Goal: Task Accomplishment & Management: Complete application form

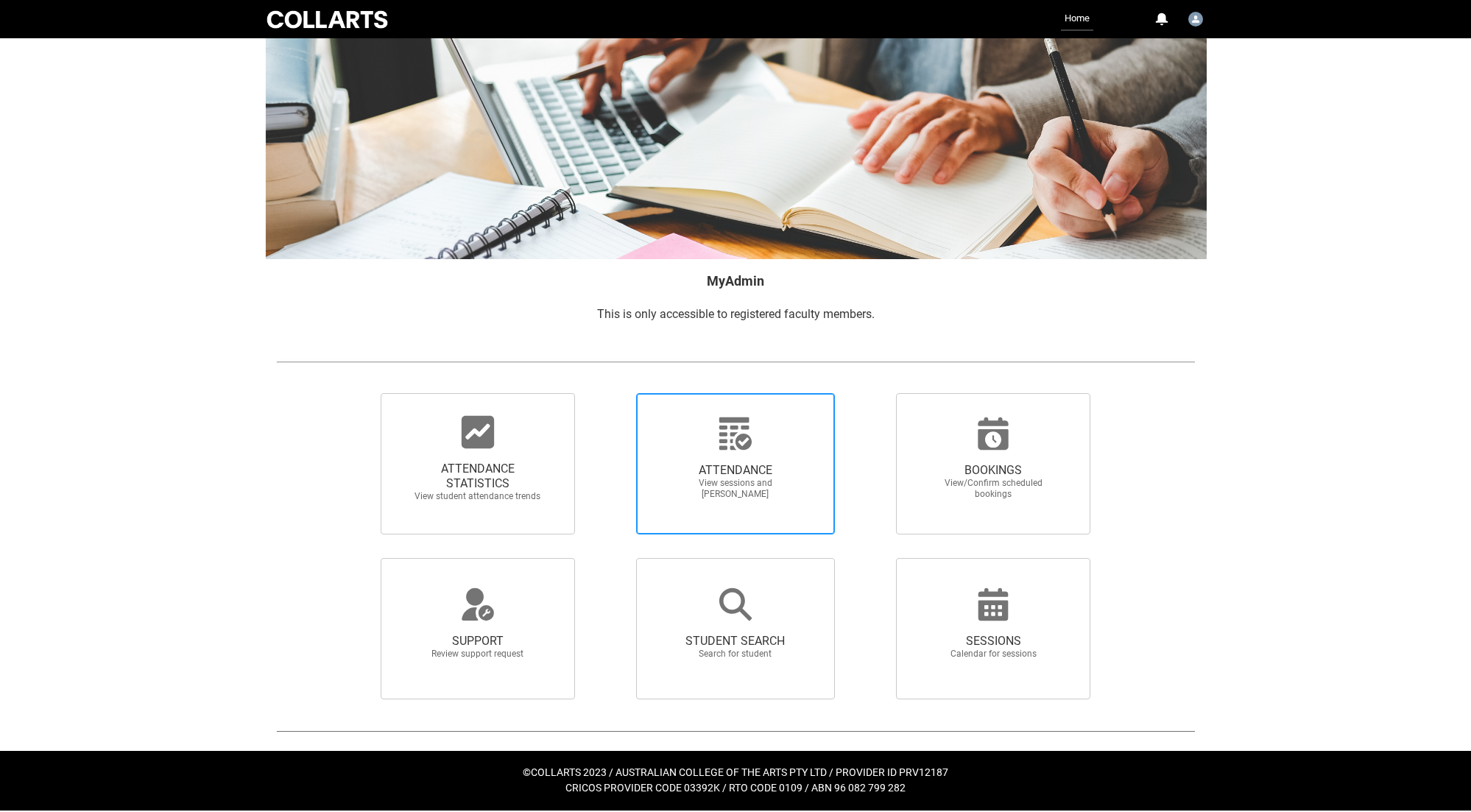
click at [676, 450] on div at bounding box center [735, 433] width 141 height 35
click at [611, 393] on input "ATTENDANCE View sessions and [PERSON_NAME]" at bounding box center [610, 392] width 1 height 1
radio input "true"
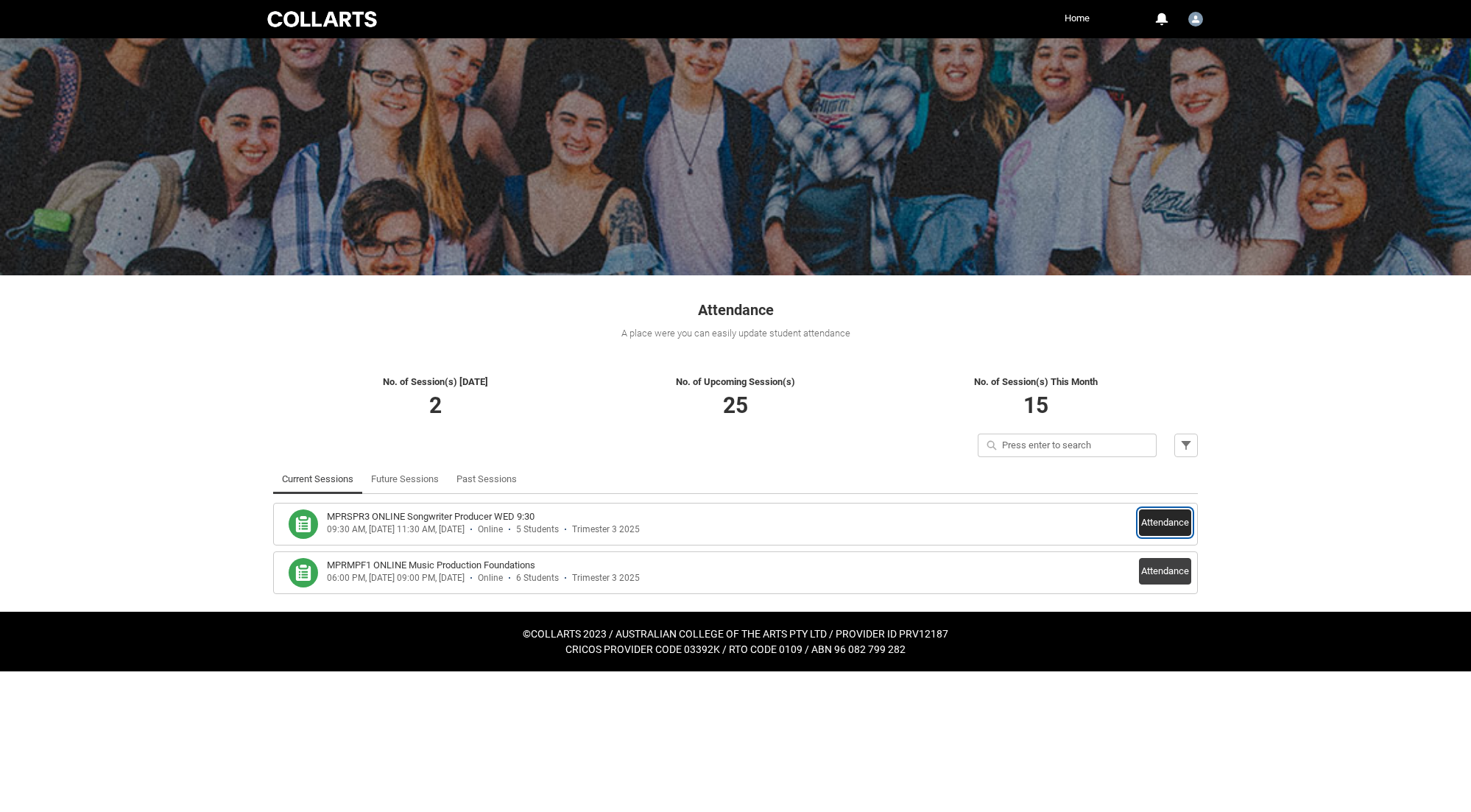
click at [1180, 530] on button "Attendance" at bounding box center [1165, 522] width 52 height 27
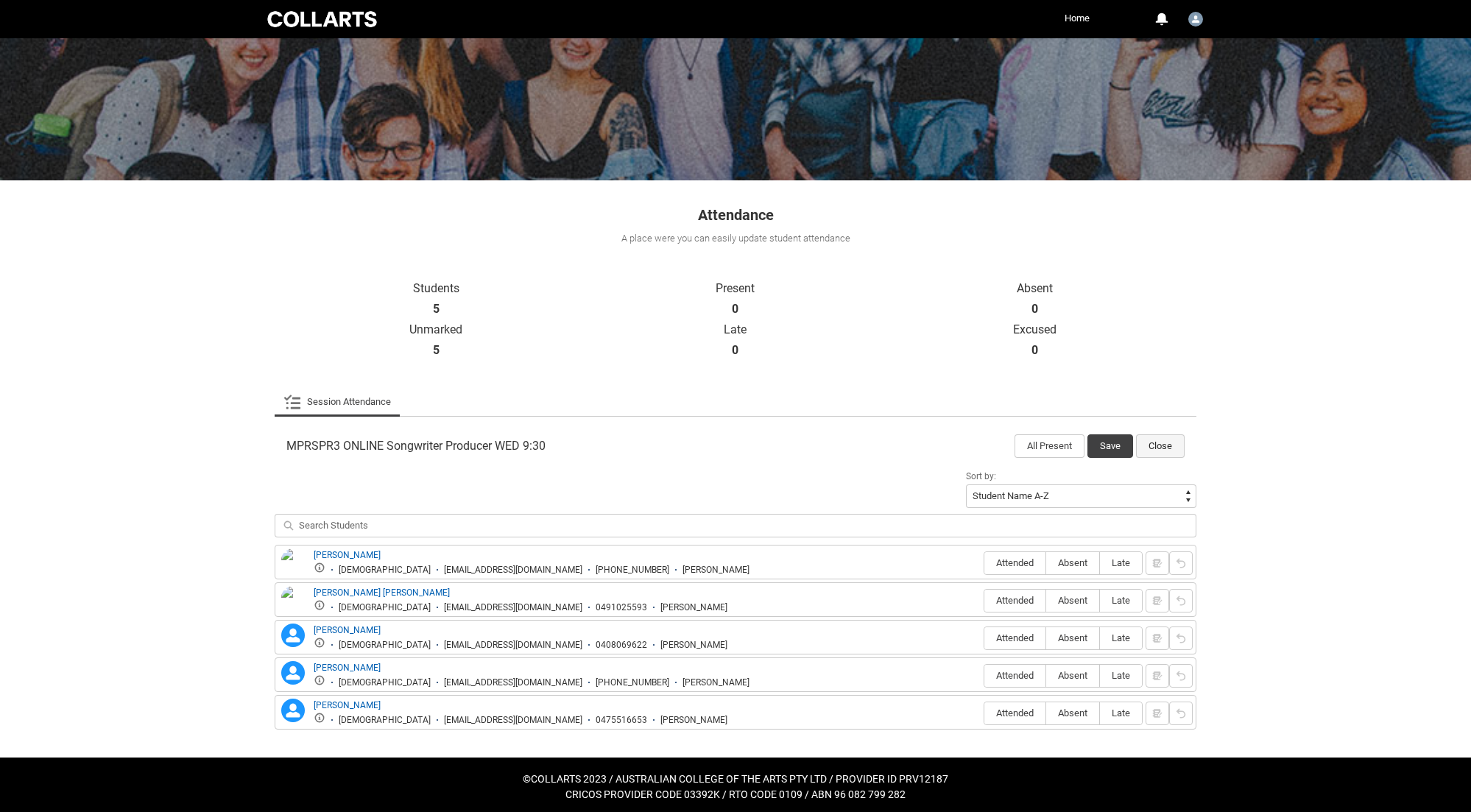
scroll to position [100, 0]
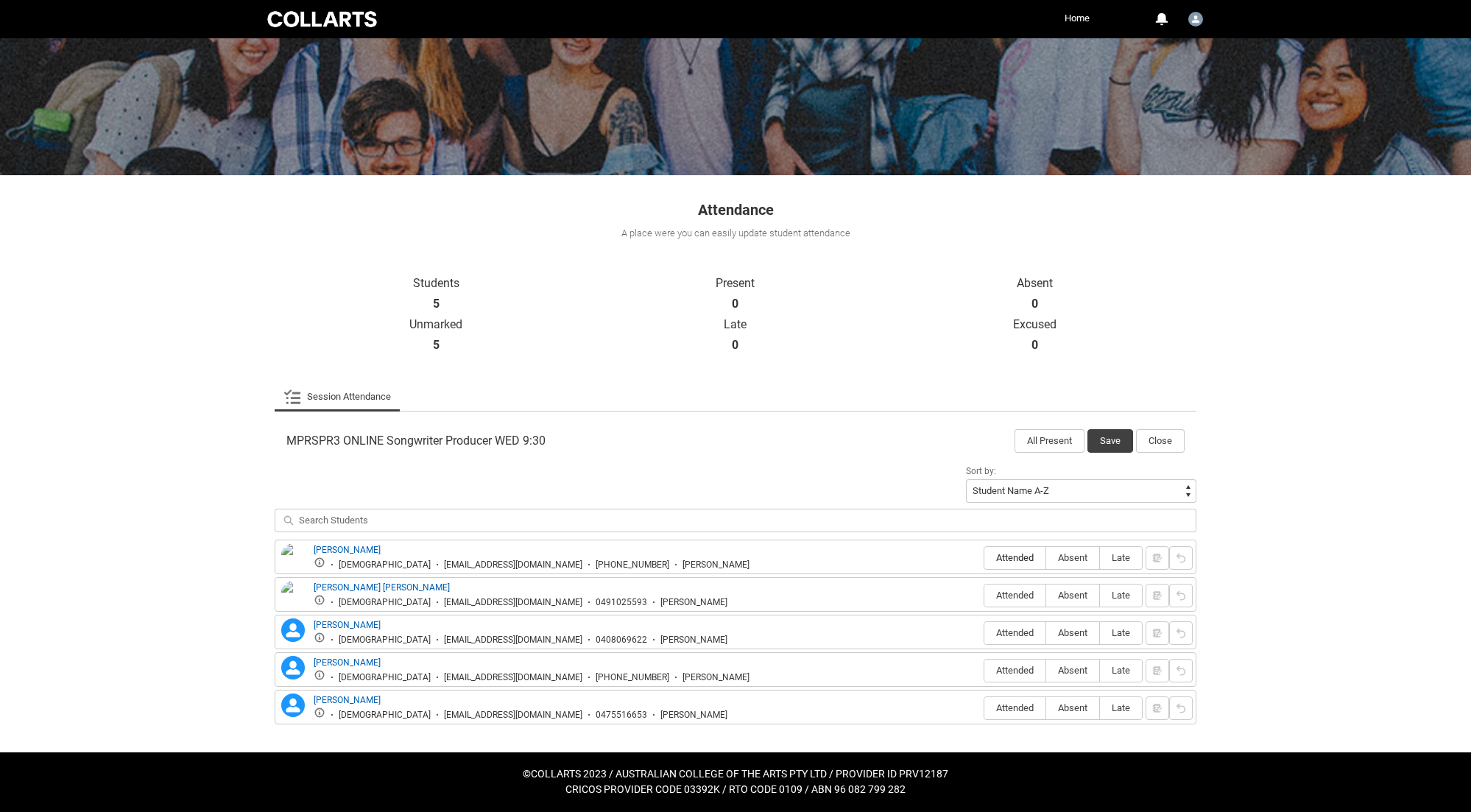
click at [1023, 563] on span "Attended" at bounding box center [1015, 557] width 61 height 11
click at [984, 557] on input "Attended" at bounding box center [984, 557] width 1 height 1
type lightning-radio-group "Attended"
radio input "true"
click at [1022, 595] on span "Attended" at bounding box center [1015, 595] width 61 height 11
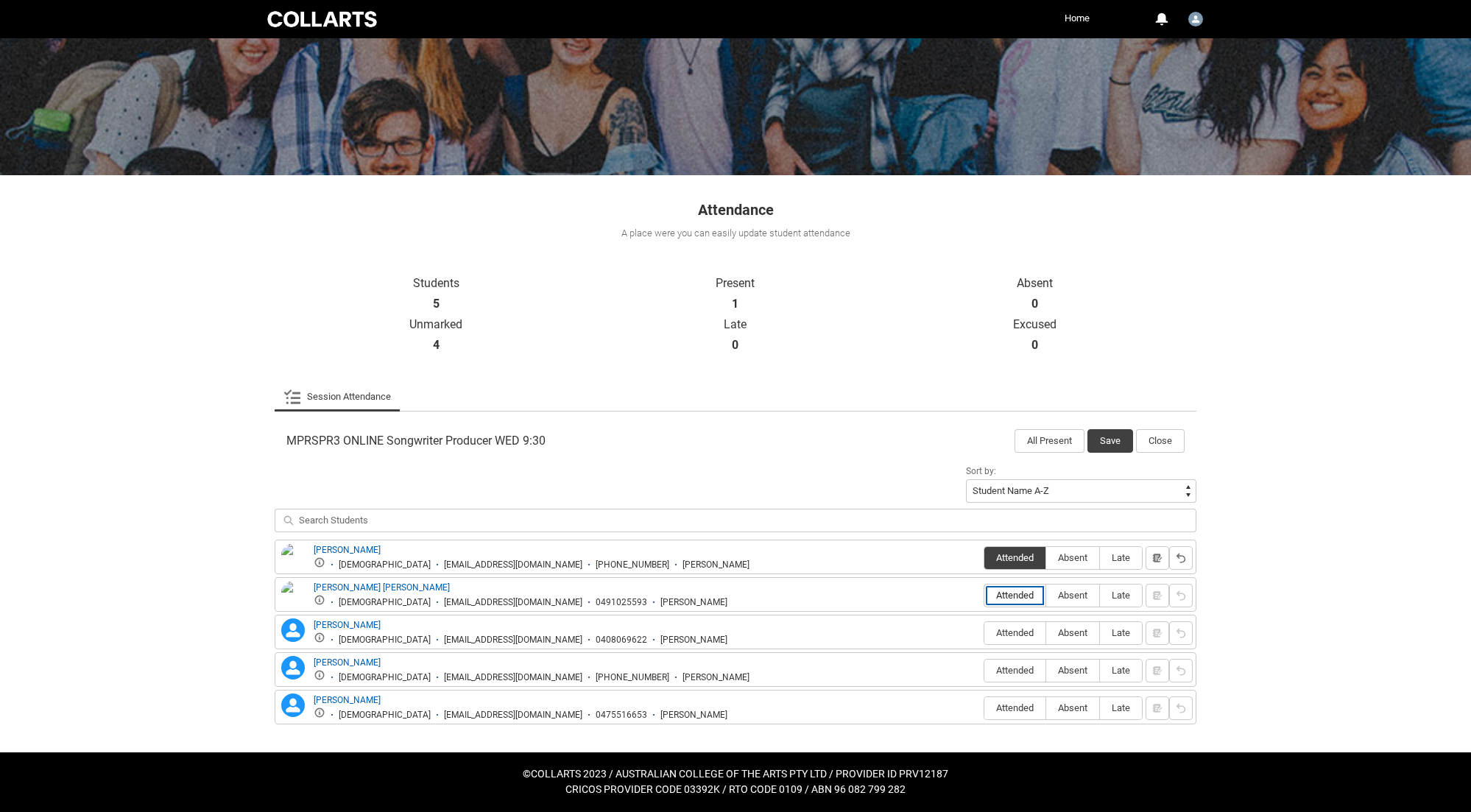
click at [984, 595] on input "Attended" at bounding box center [984, 595] width 1 height 1
type lightning-radio-group "Attended"
radio input "true"
click at [1015, 631] on span "Attended" at bounding box center [1015, 632] width 61 height 11
click at [984, 632] on input "Attended" at bounding box center [984, 632] width 1 height 1
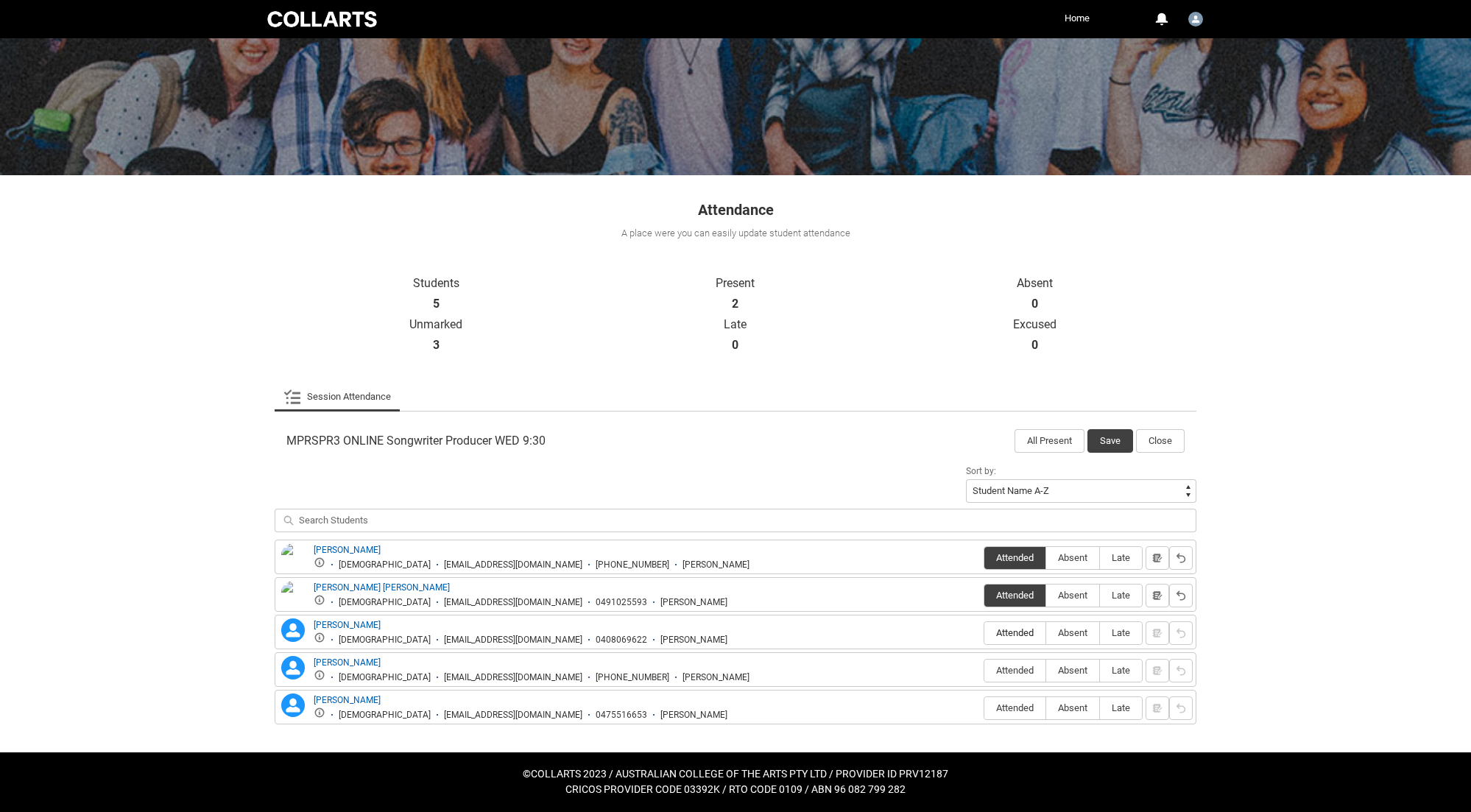
type lightning-radio-group "Attended"
radio input "true"
click at [1023, 675] on span "Attended" at bounding box center [1015, 670] width 61 height 11
click at [984, 671] on input "Attended" at bounding box center [984, 670] width 1 height 1
type lightning-radio-group "Attended"
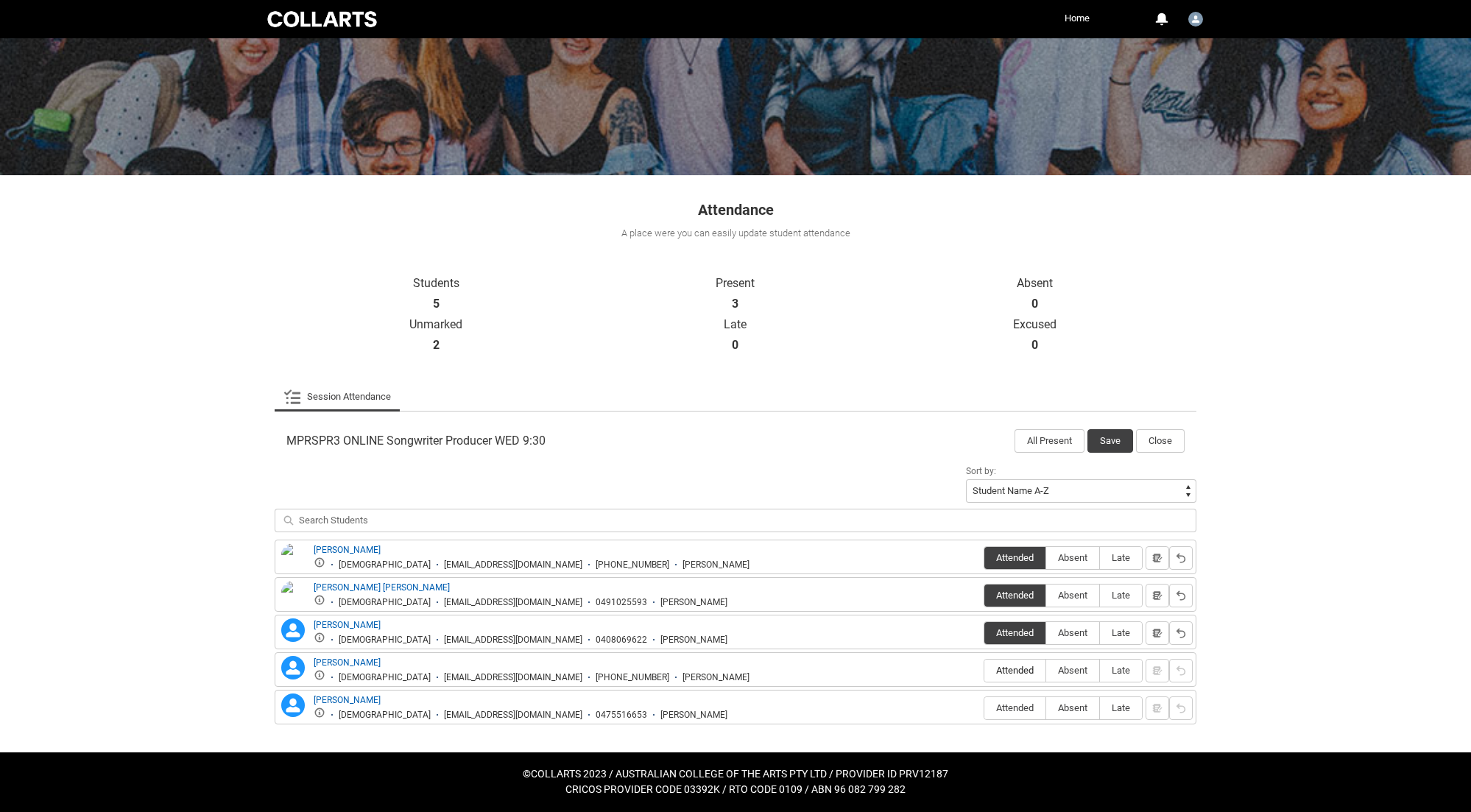
radio input "true"
click at [1064, 713] on span "Absent" at bounding box center [1072, 707] width 53 height 11
click at [1046, 708] on input "Absent" at bounding box center [1045, 707] width 1 height 1
type lightning-radio-group "Absent"
radio input "true"
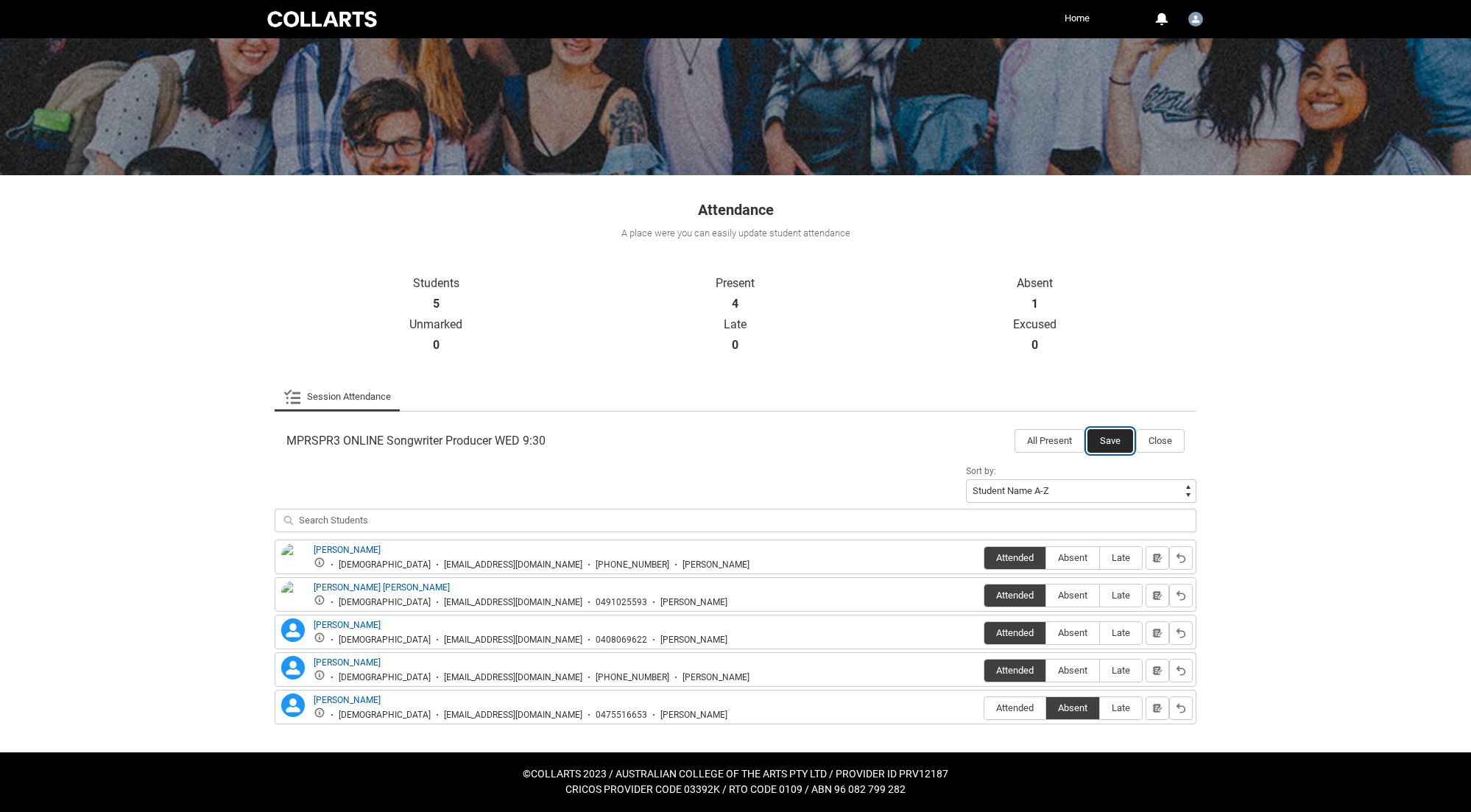
click at [1108, 441] on button "Save" at bounding box center [1110, 441] width 46 height 23
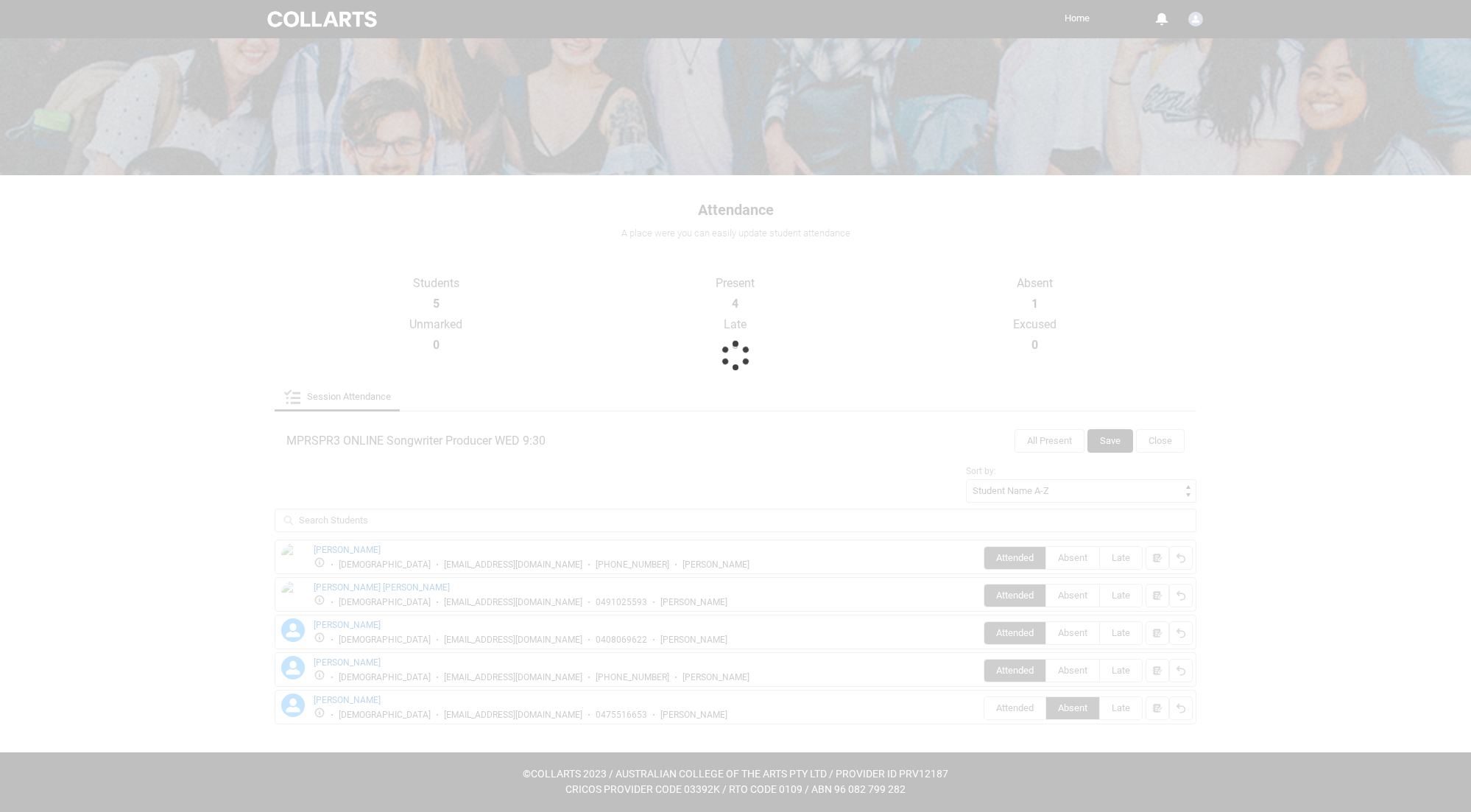
scroll to position [0, 0]
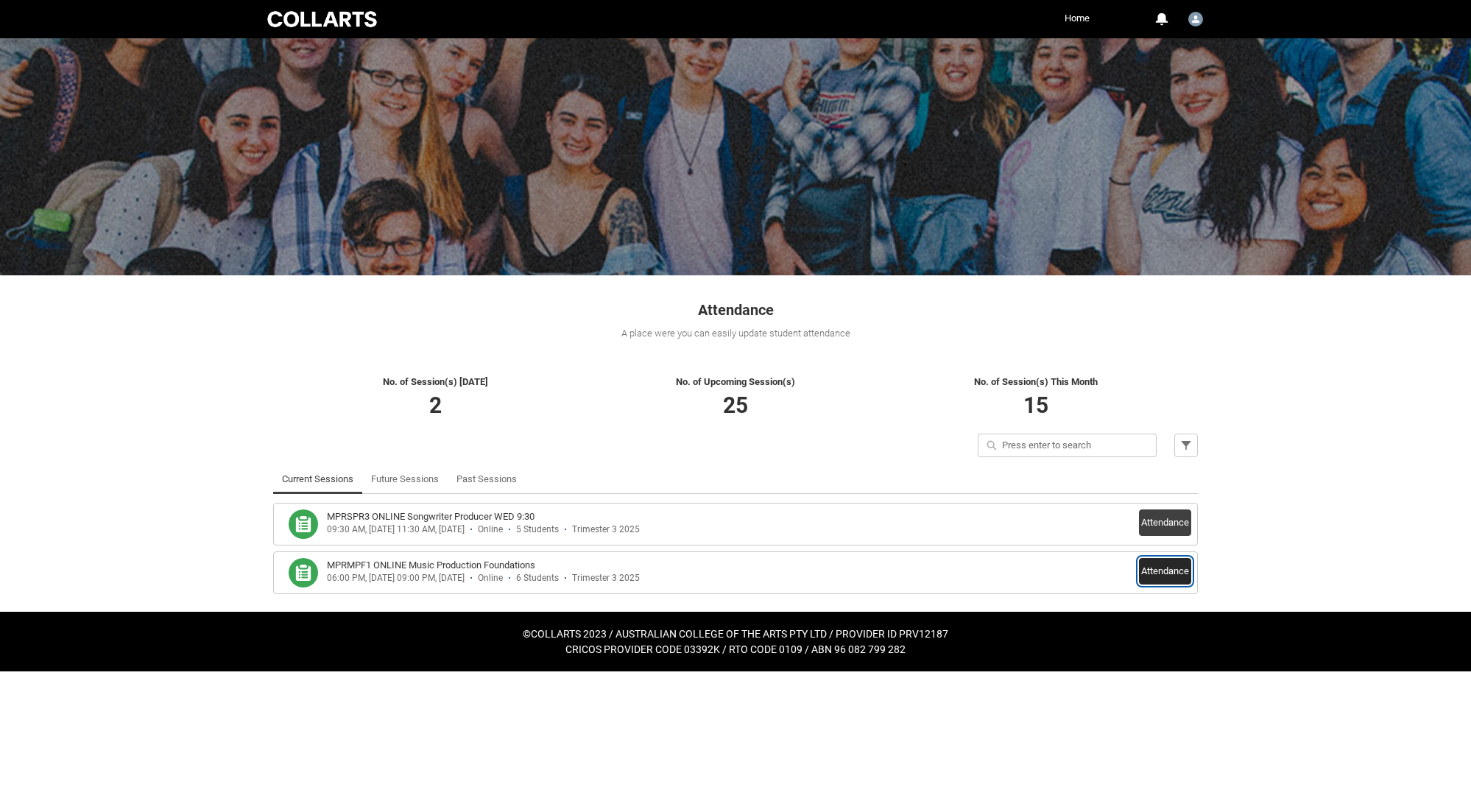
click at [1176, 573] on button "Attendance" at bounding box center [1165, 570] width 52 height 27
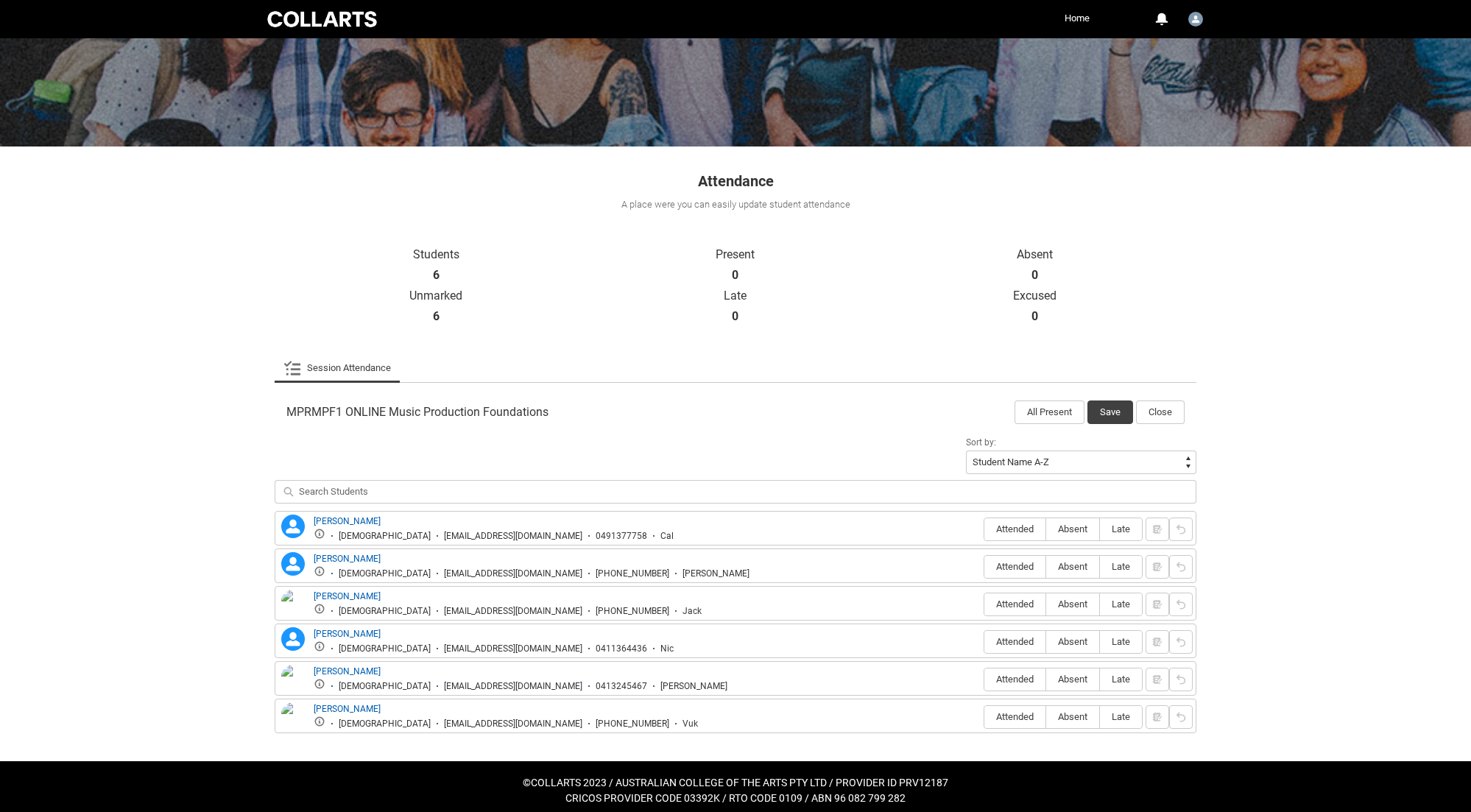
scroll to position [138, 0]
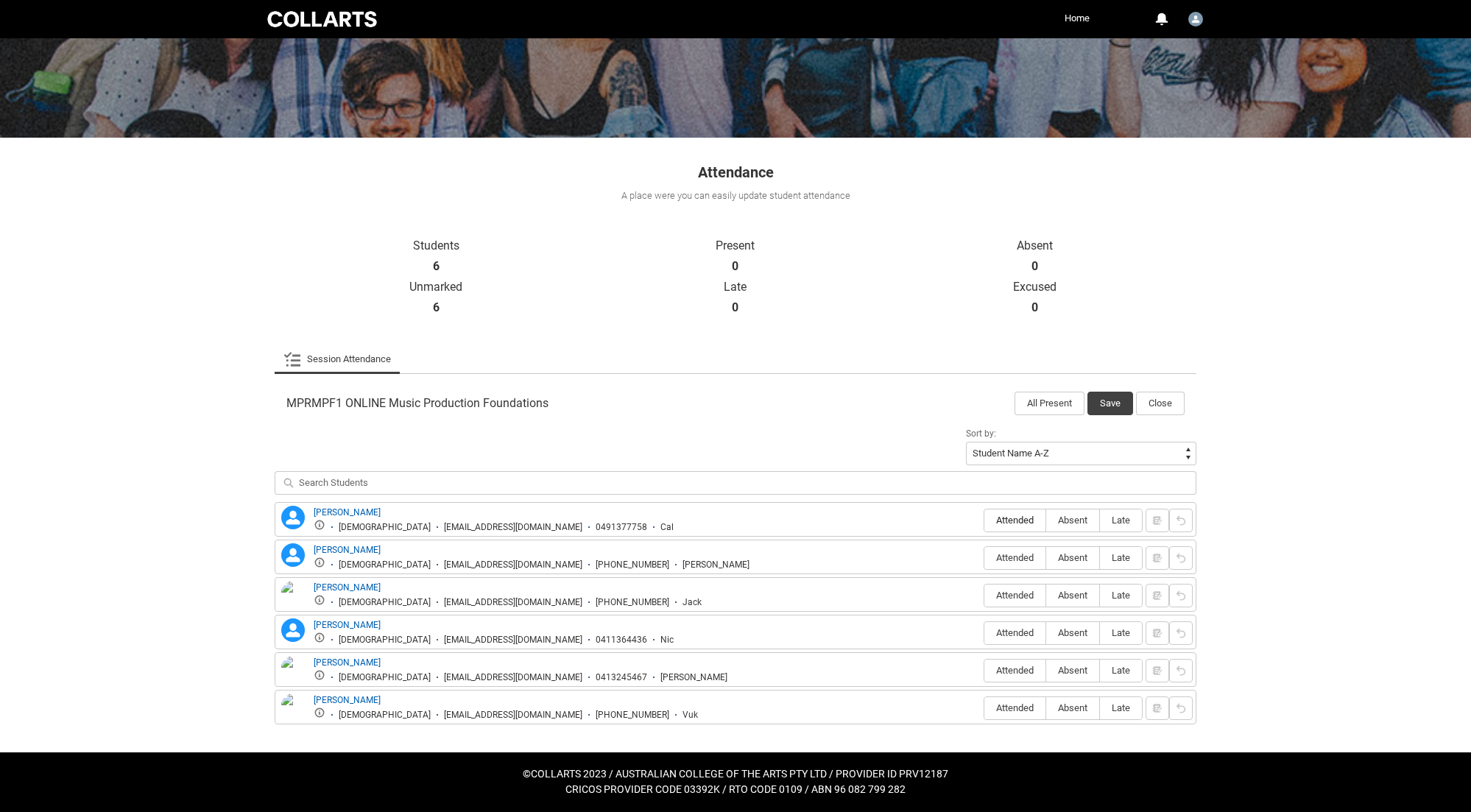
click at [1013, 525] on span "Attended" at bounding box center [1015, 519] width 61 height 11
click at [984, 520] on input "Attended" at bounding box center [984, 519] width 1 height 1
type lightning-radio-group "Attended"
radio input "true"
click at [1010, 556] on span "Attended" at bounding box center [1015, 557] width 61 height 11
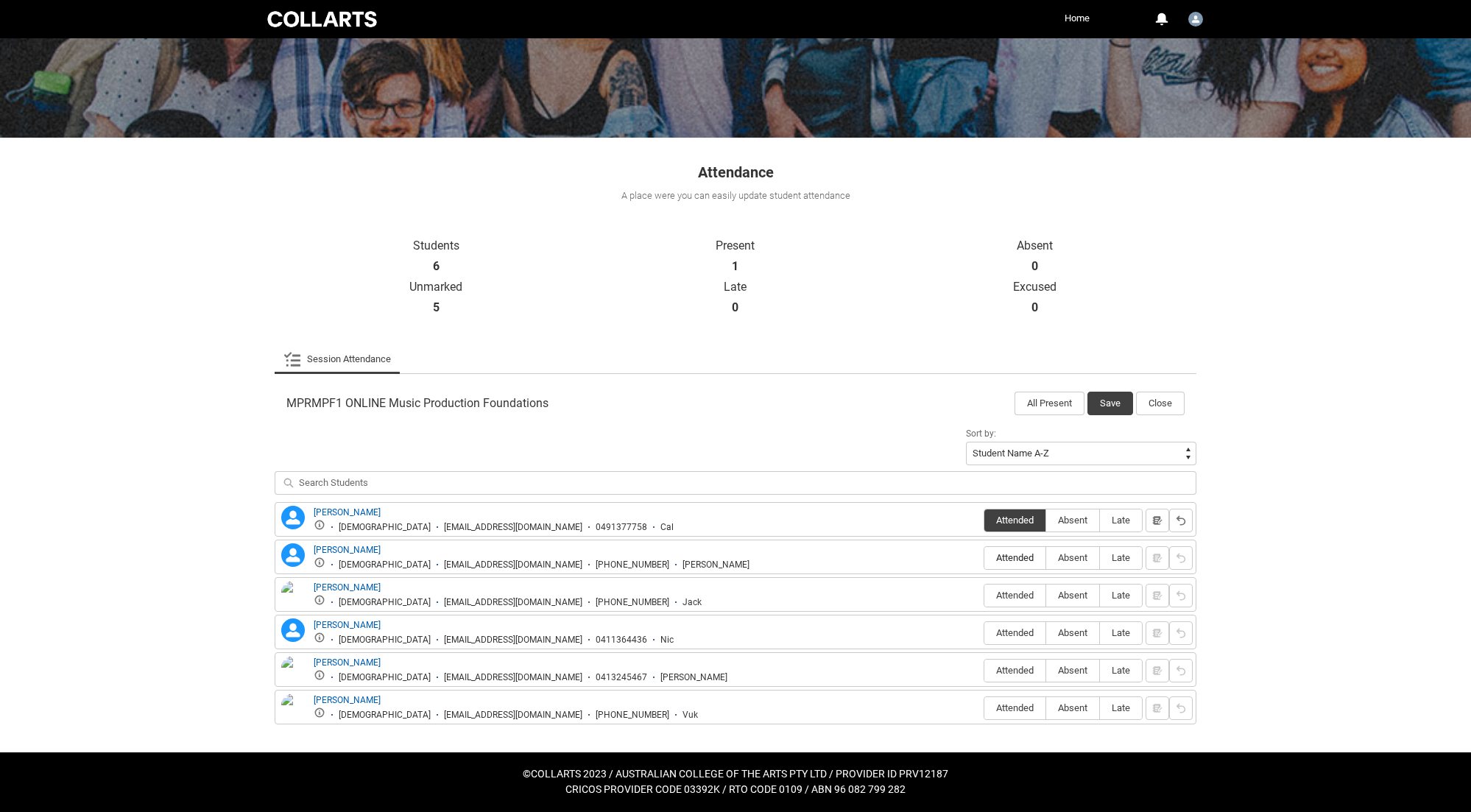
click at [984, 557] on input "Attended" at bounding box center [984, 557] width 1 height 1
type lightning-radio-group "Attended"
radio input "true"
click at [1020, 705] on span "Attended" at bounding box center [1015, 707] width 61 height 11
click at [984, 707] on input "Attended" at bounding box center [984, 707] width 1 height 1
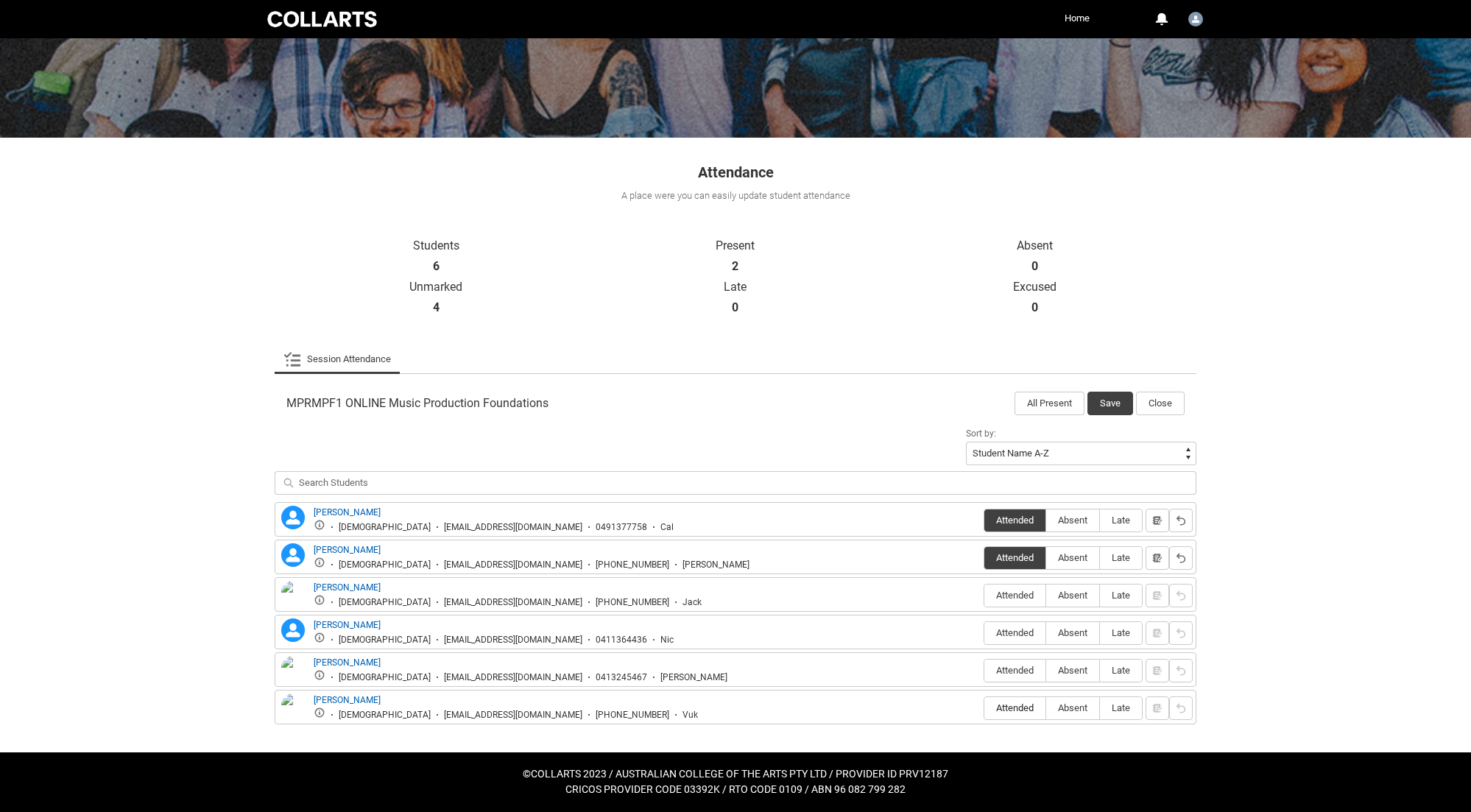
type lightning-radio-group "Attended"
radio input "true"
click at [1028, 638] on span "Attended" at bounding box center [1015, 632] width 61 height 11
click at [984, 633] on input "Attended" at bounding box center [984, 632] width 1 height 1
type lightning-radio-group "Attended"
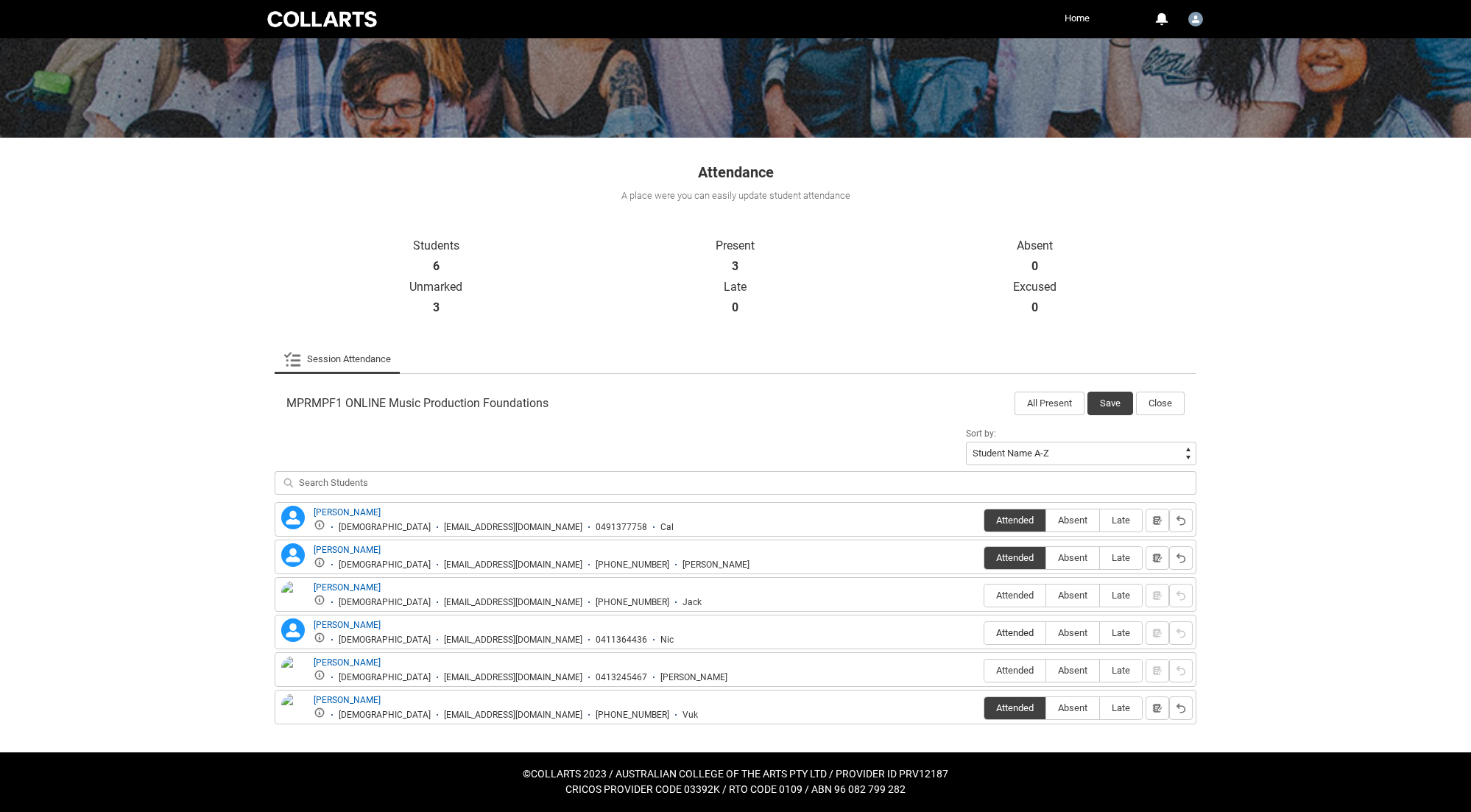
radio input "true"
click at [1064, 595] on span "Absent" at bounding box center [1072, 595] width 53 height 11
click at [1046, 595] on input "Absent" at bounding box center [1045, 595] width 1 height 1
type lightning-radio-group "Absent"
radio input "true"
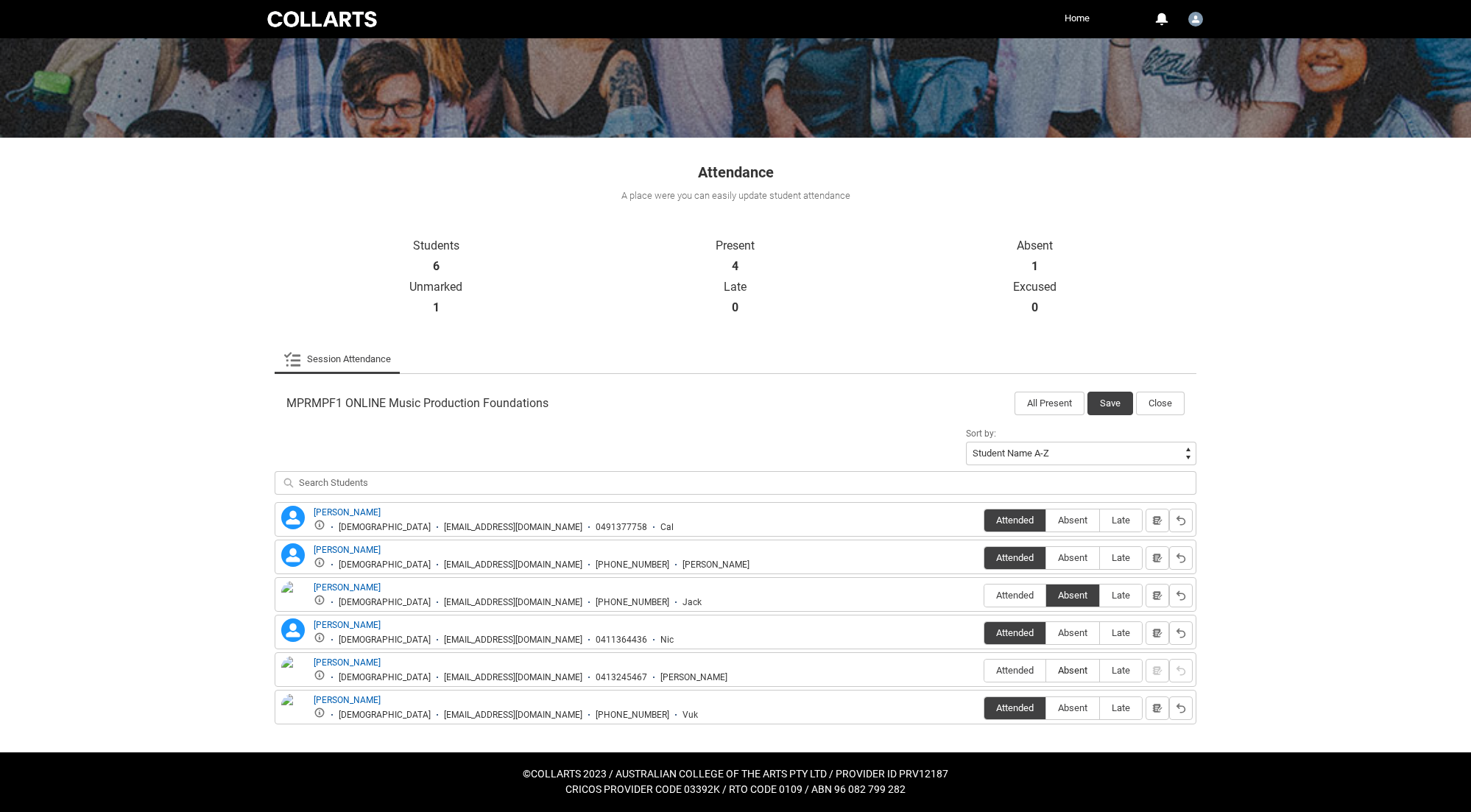
click at [1066, 661] on label "Absent" at bounding box center [1072, 671] width 53 height 23
click at [1046, 670] on input "Absent" at bounding box center [1045, 670] width 1 height 1
type lightning-radio-group "Absent"
radio input "true"
click at [1119, 407] on button "Save" at bounding box center [1110, 403] width 46 height 23
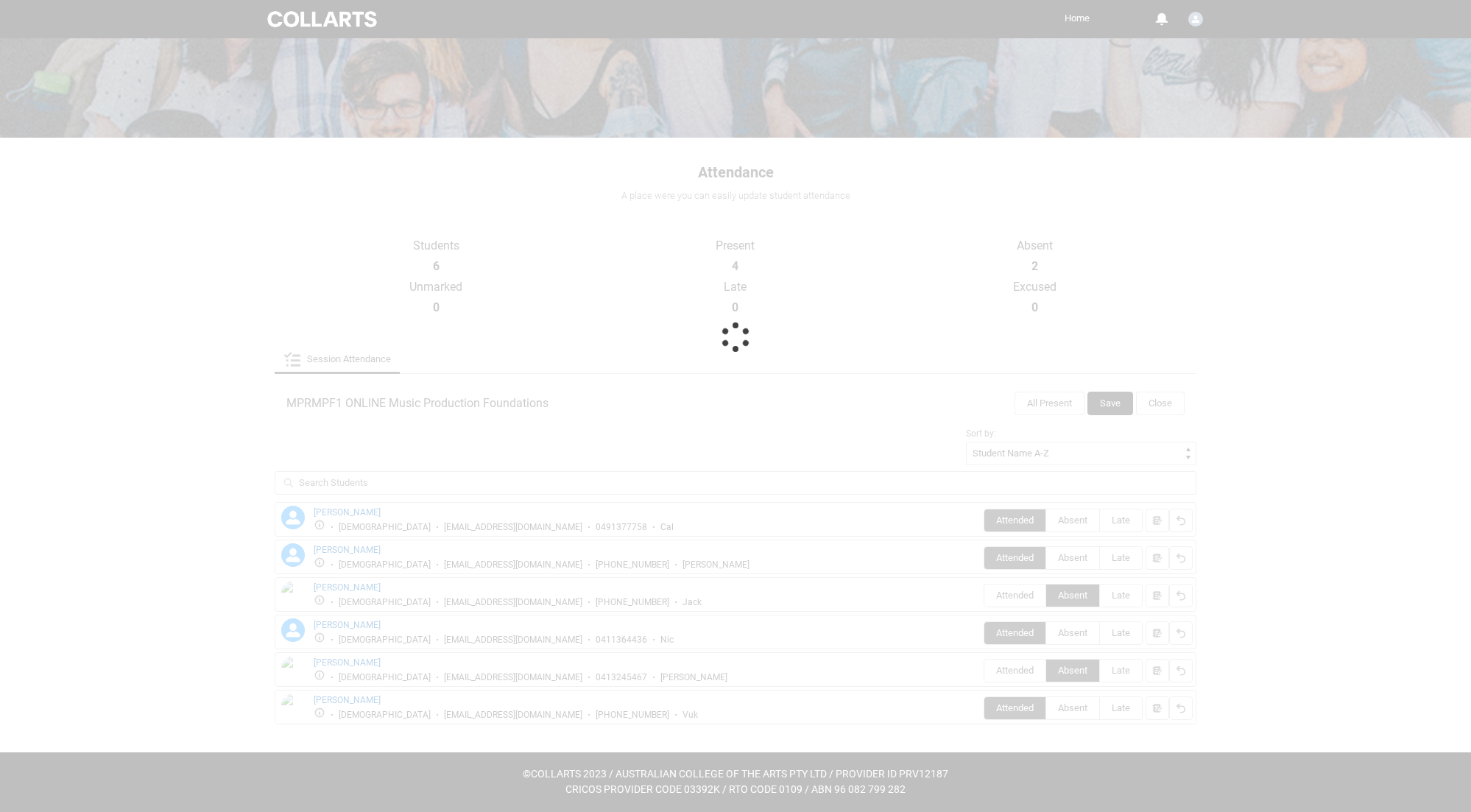
scroll to position [0, 0]
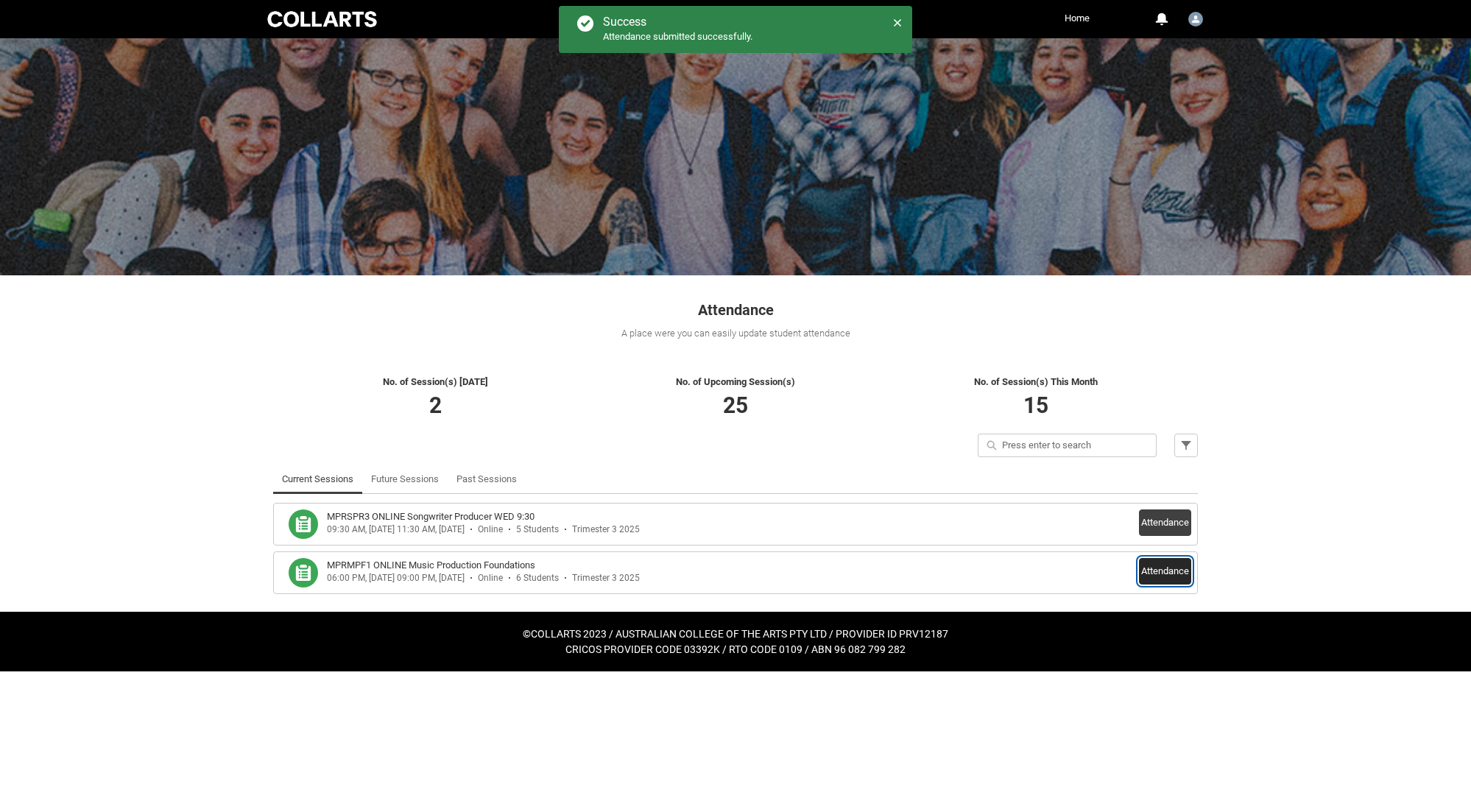
click at [1152, 577] on button "Attendance" at bounding box center [1165, 570] width 52 height 27
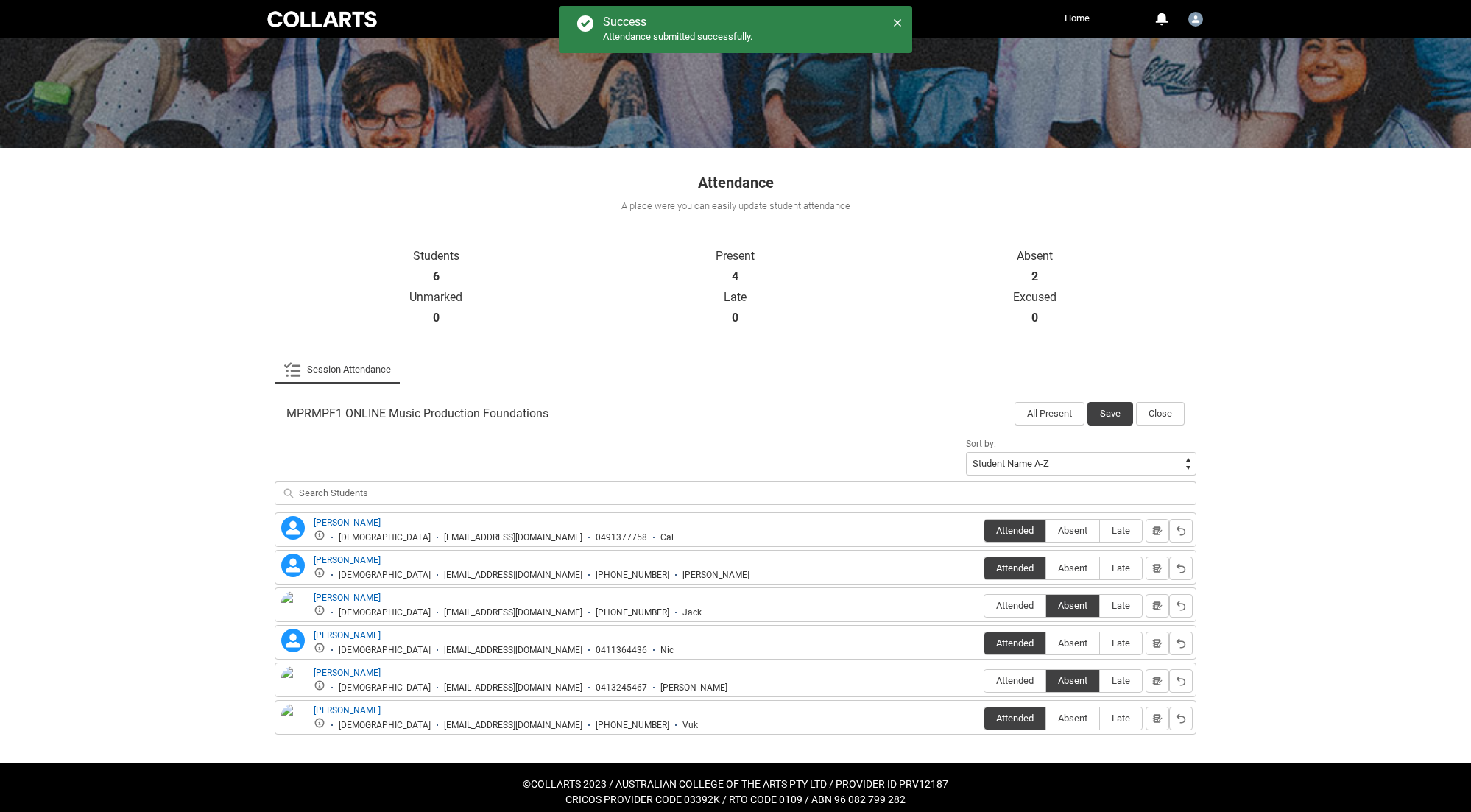
scroll to position [138, 0]
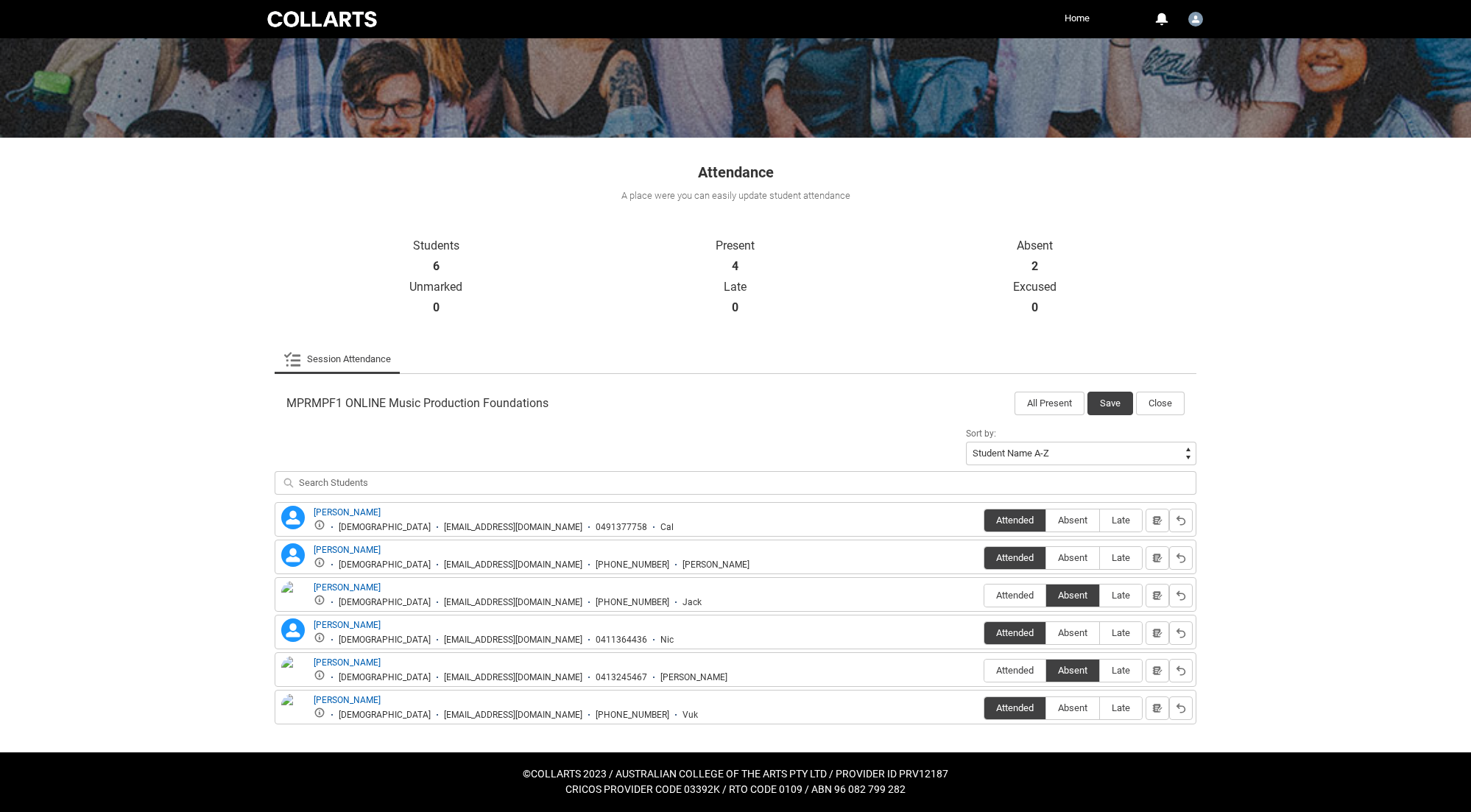
click at [1168, 390] on div "MPRMPF1 ONLINE Music Production Foundations All Present Save Close" at bounding box center [735, 398] width 922 height 32
click at [1170, 401] on button "Close" at bounding box center [1160, 403] width 48 height 23
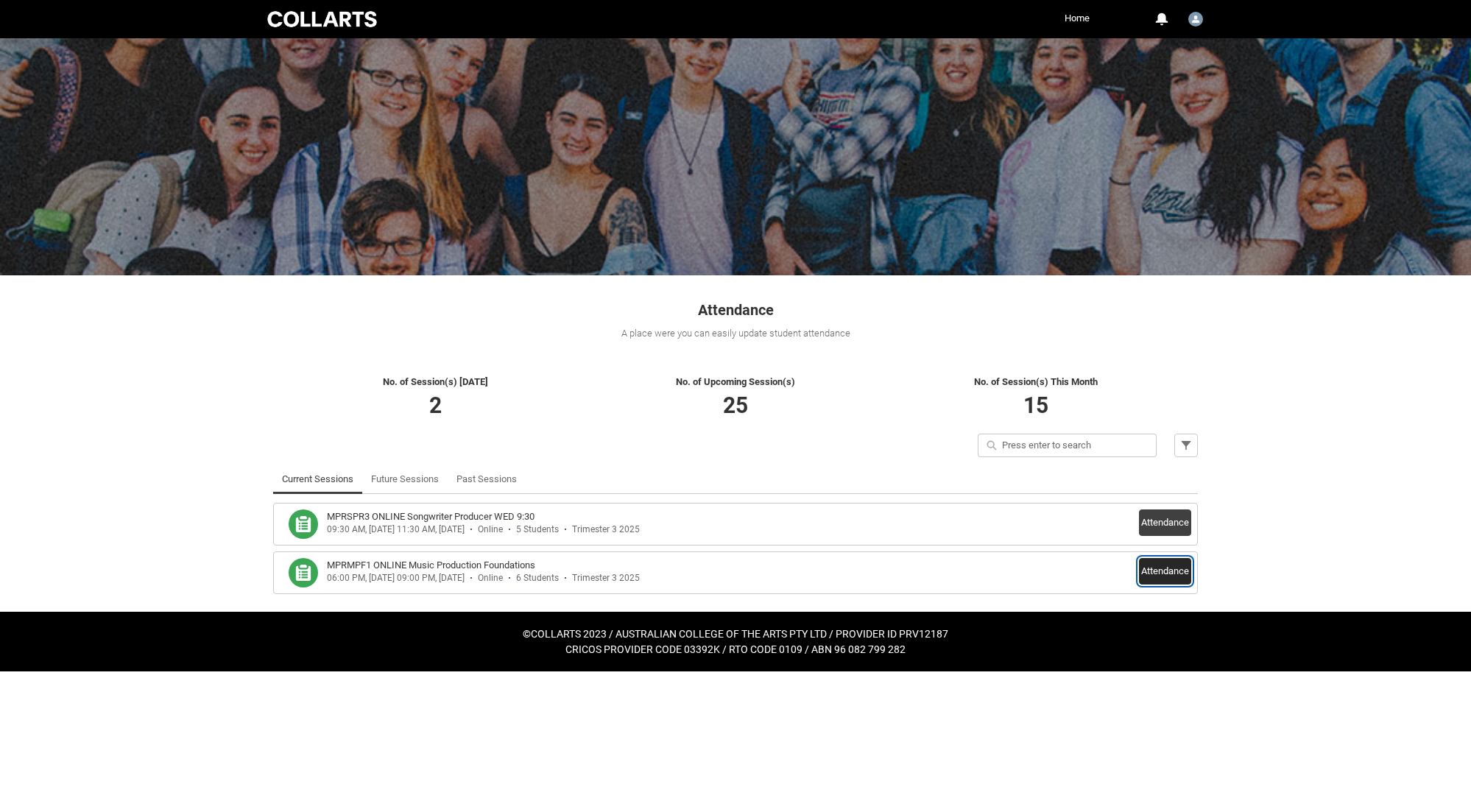
click at [1158, 571] on button "Attendance" at bounding box center [1165, 570] width 52 height 27
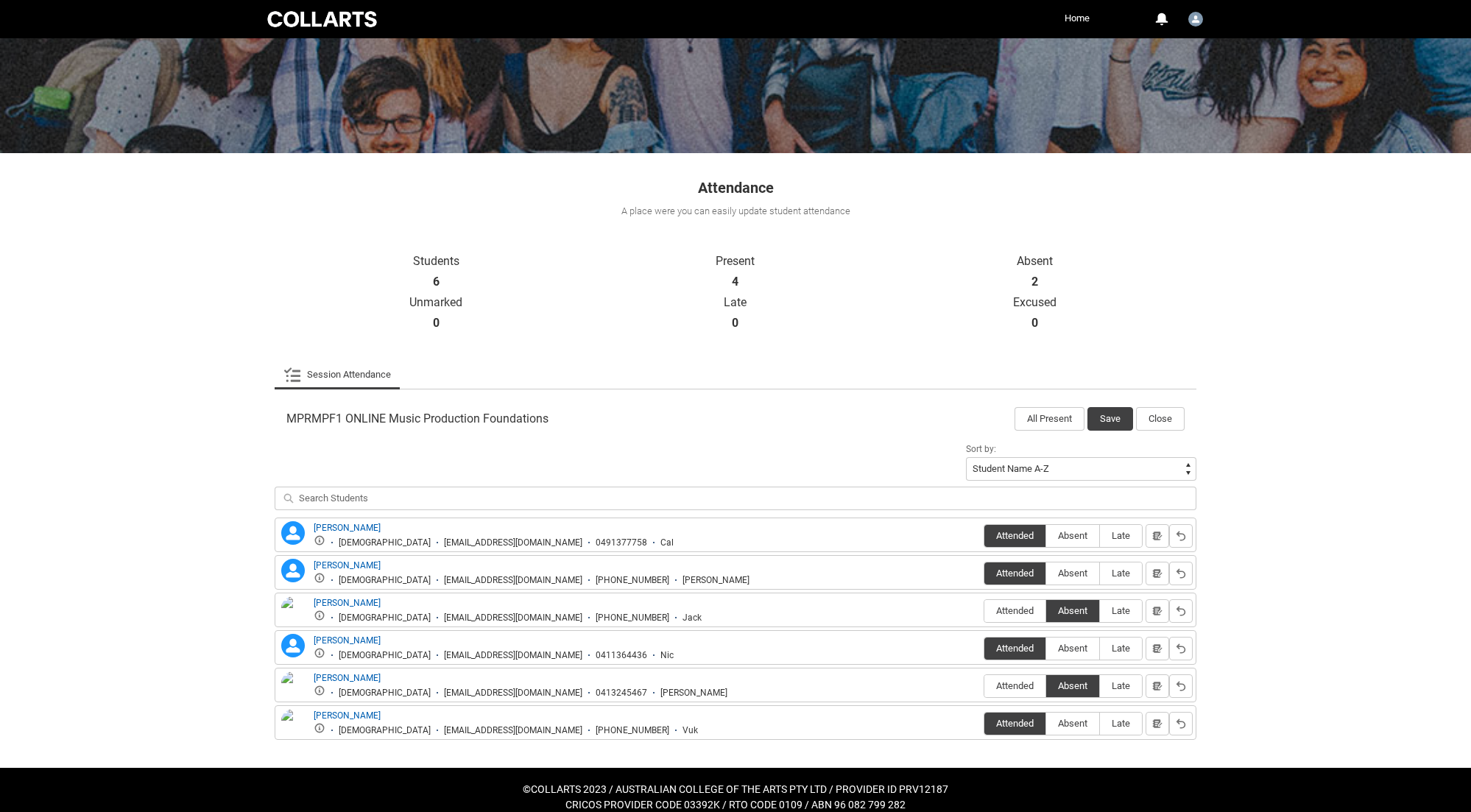
scroll to position [138, 0]
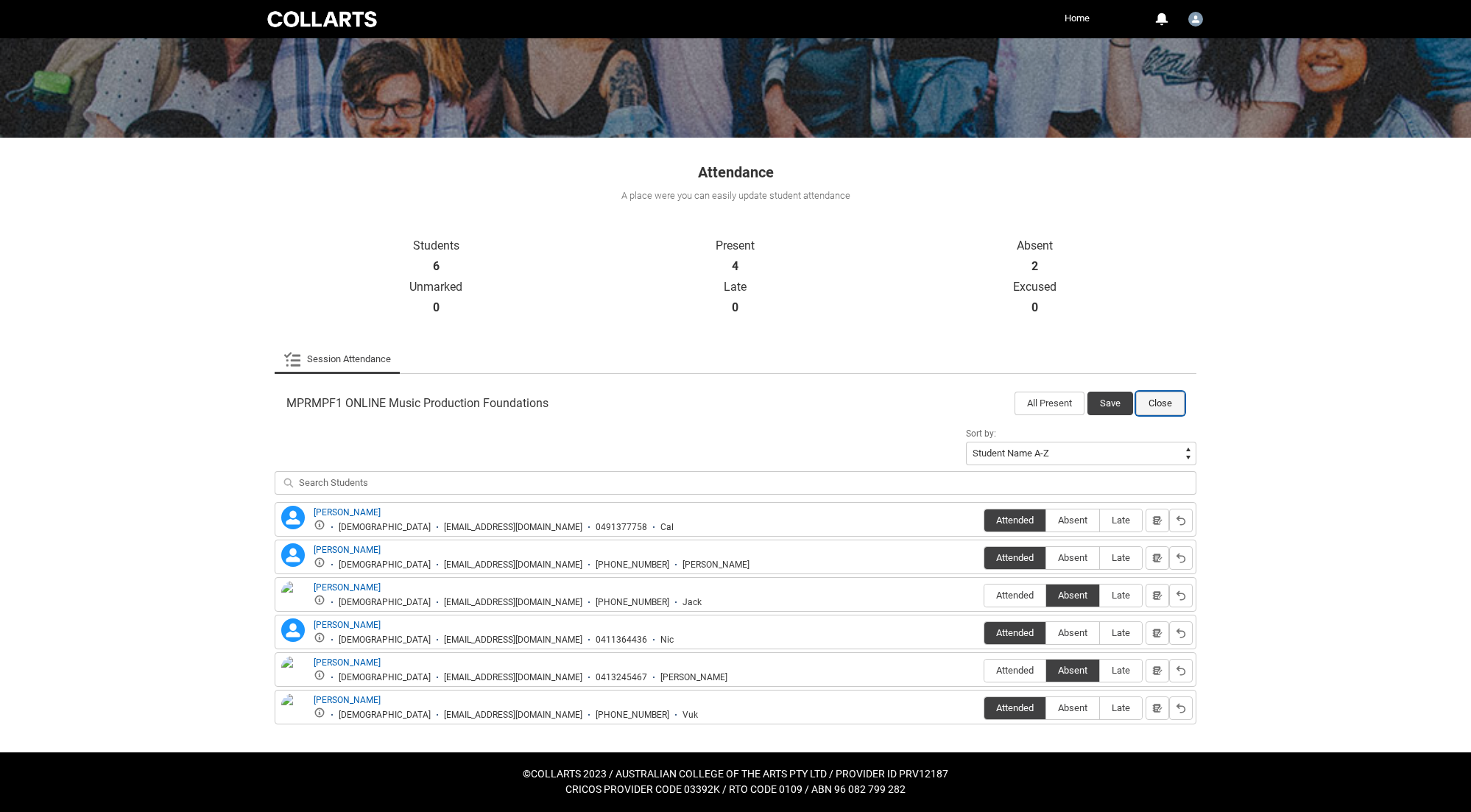
click at [1152, 397] on button "Close" at bounding box center [1160, 403] width 48 height 23
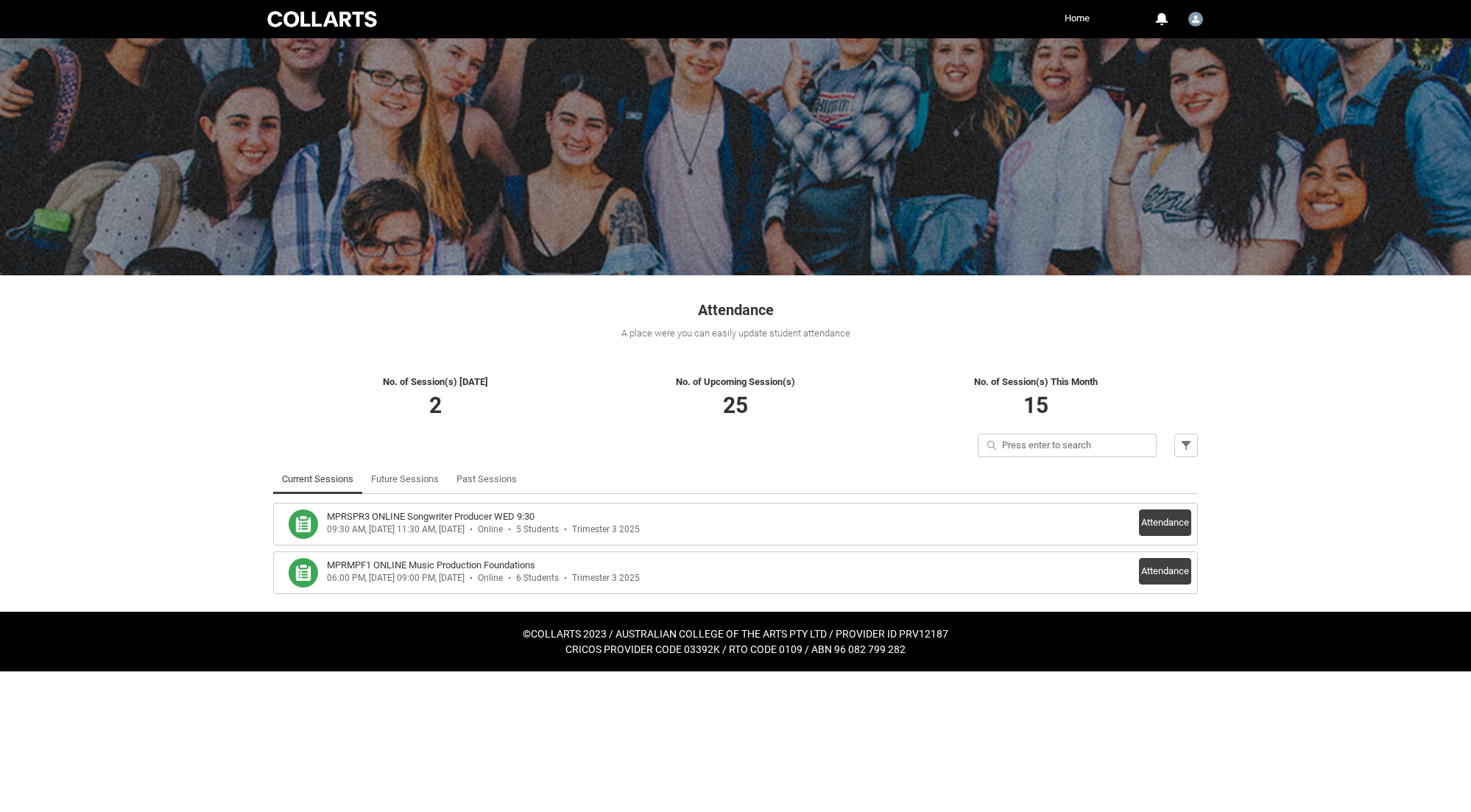
scroll to position [0, 0]
click at [416, 480] on link "Future Sessions" at bounding box center [405, 480] width 68 height 29
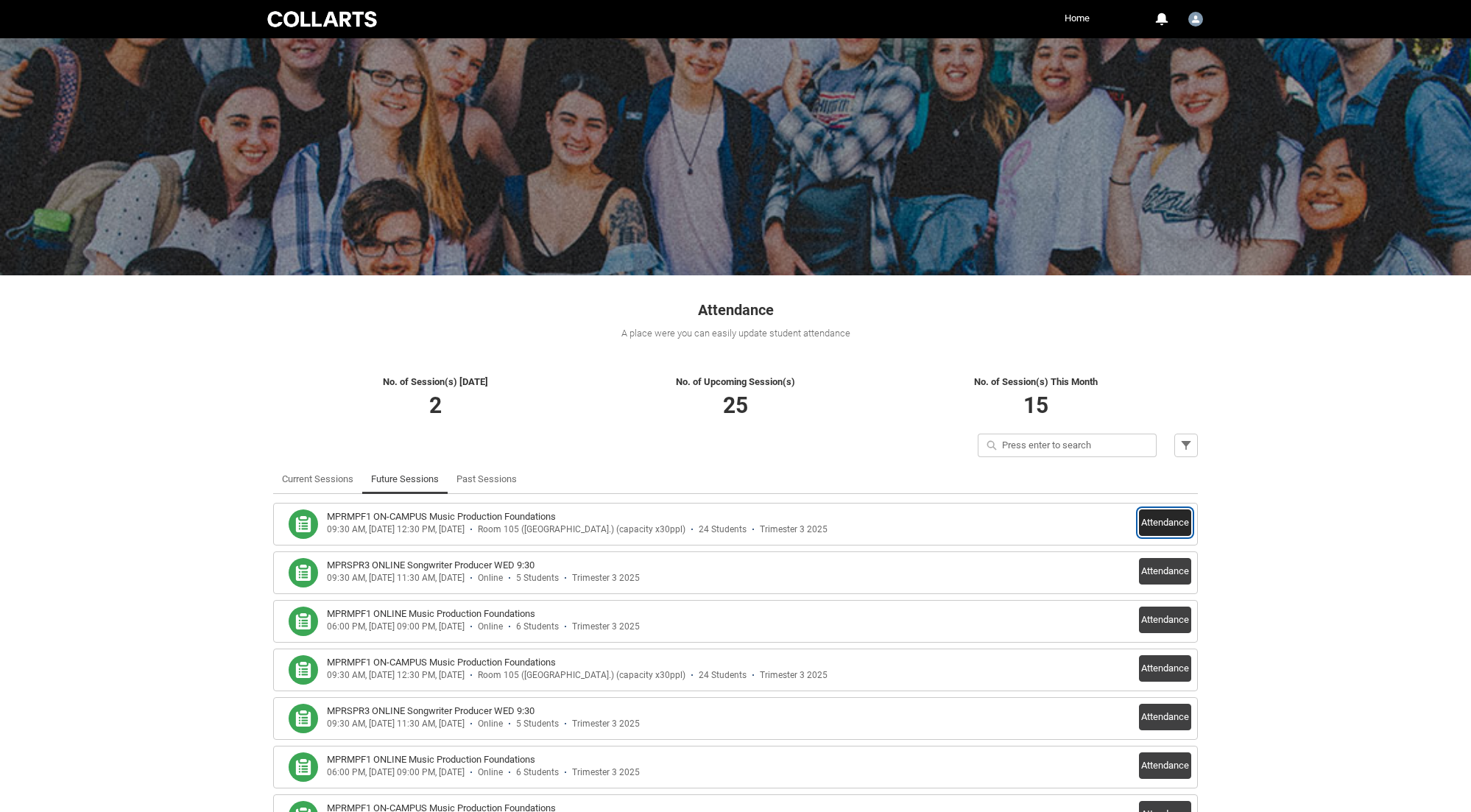
click at [1182, 529] on button "Attendance" at bounding box center [1165, 522] width 52 height 27
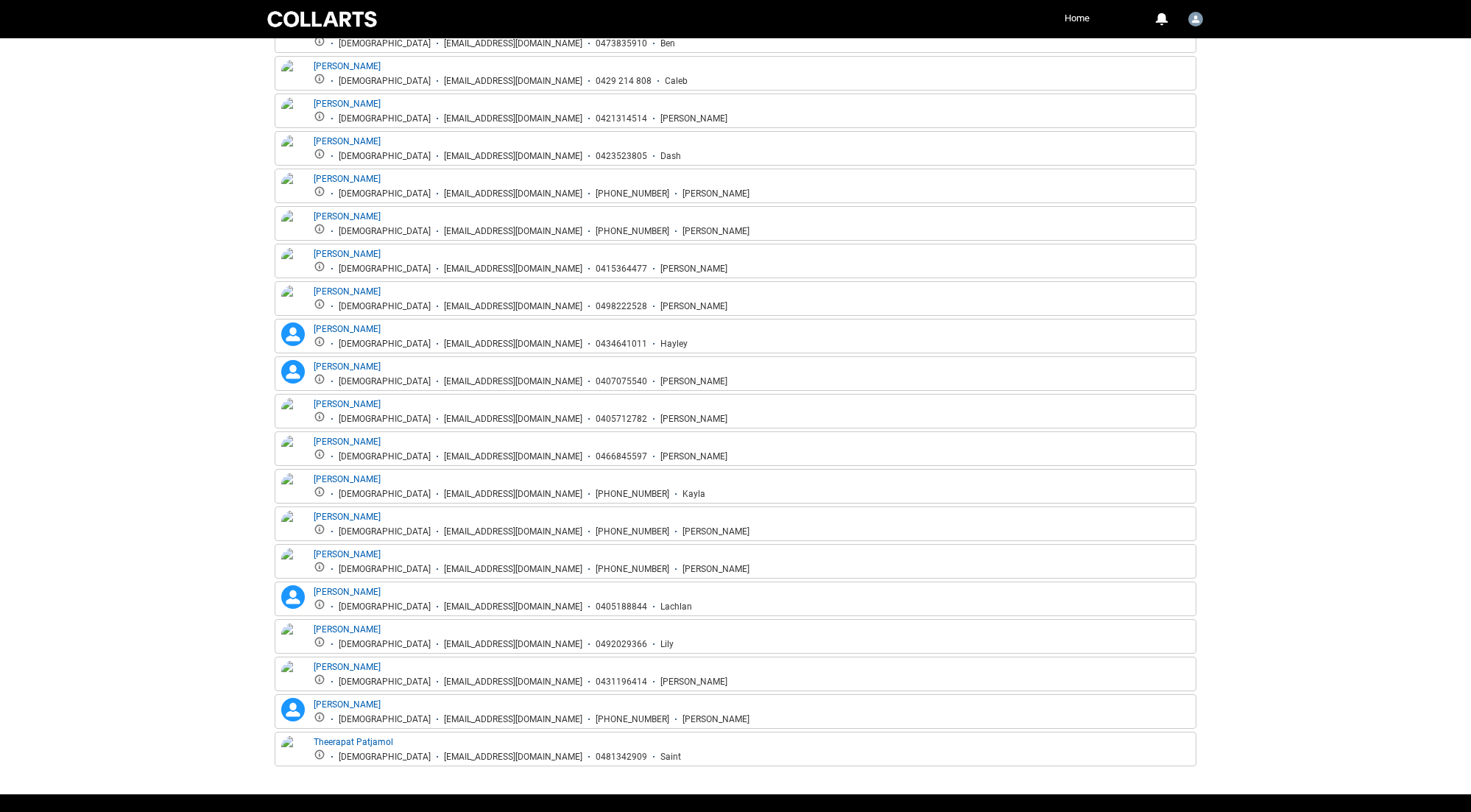
scroll to position [814, 0]
